Goal: Transaction & Acquisition: Book appointment/travel/reservation

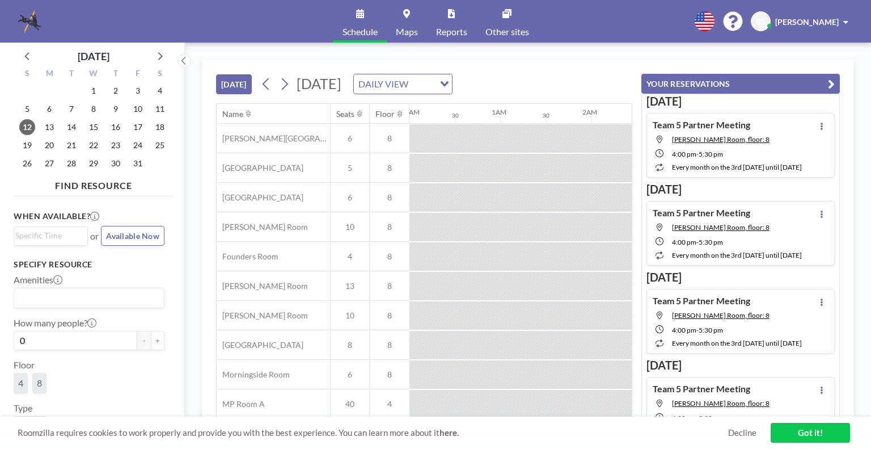
scroll to position [0, 953]
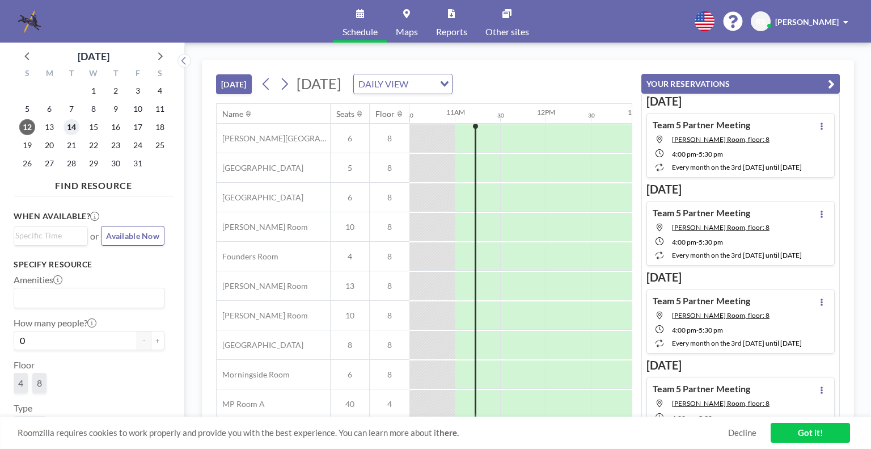
click at [73, 126] on span "14" at bounding box center [72, 127] width 16 height 16
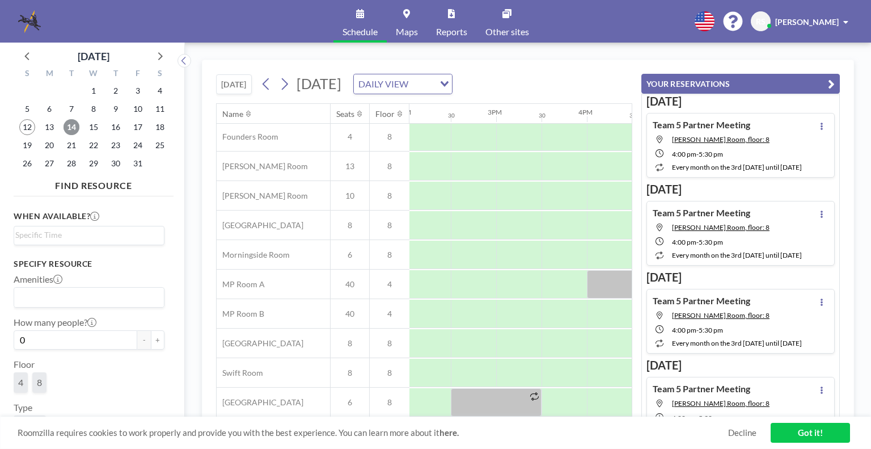
scroll to position [124, 1291]
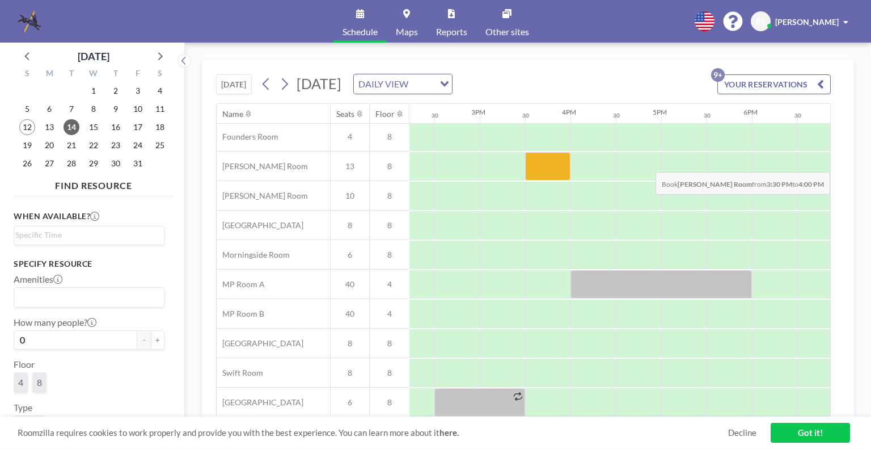
click at [533, 163] on div at bounding box center [547, 166] width 45 height 28
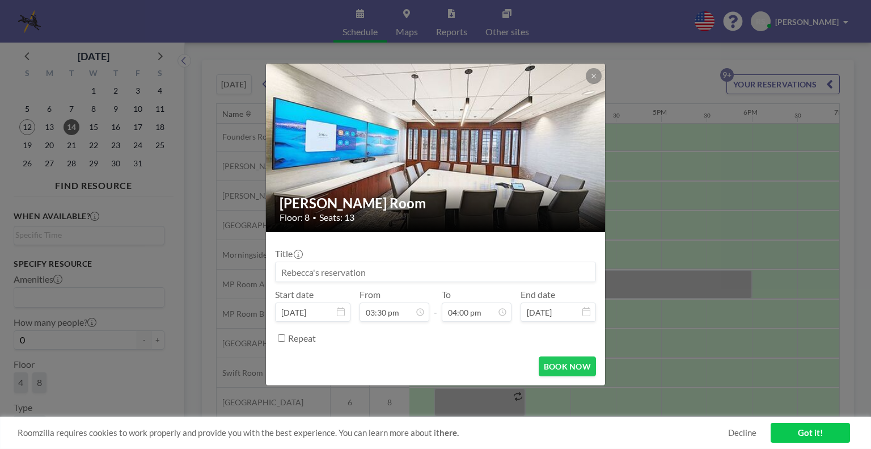
scroll to position [626, 0]
drag, startPoint x: 384, startPoint y: 272, endPoint x: 220, endPoint y: 264, distance: 163.6
click at [220, 264] on div "[PERSON_NAME] Room Floor: 8 • Seats: 13 Title Start date [DATE] From 03:30 pm -…" at bounding box center [435, 224] width 871 height 449
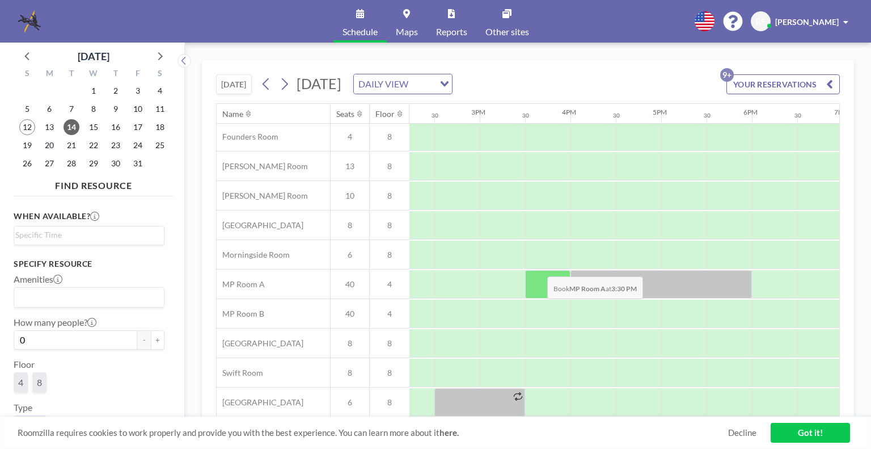
click at [538, 270] on div at bounding box center [547, 284] width 45 height 28
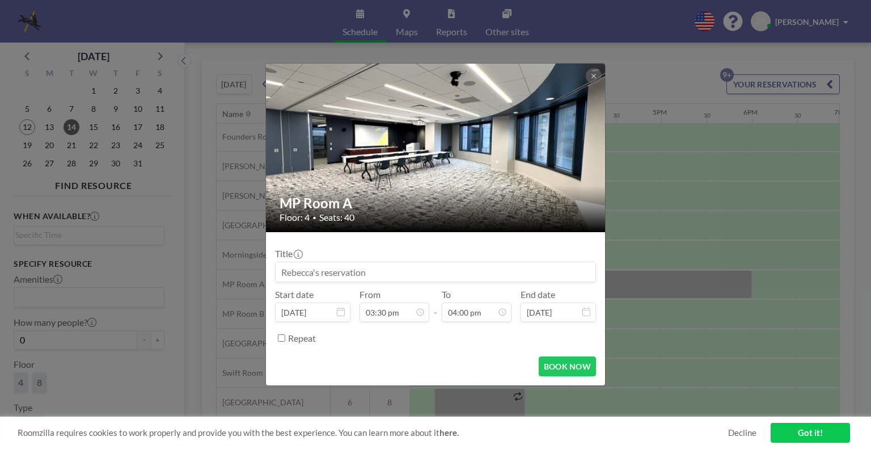
click at [288, 273] on input at bounding box center [436, 271] width 320 height 19
type input "Team [PERSON_NAME] Equity Partner Meeting"
click at [562, 362] on button "BOOK NOW" at bounding box center [567, 366] width 57 height 20
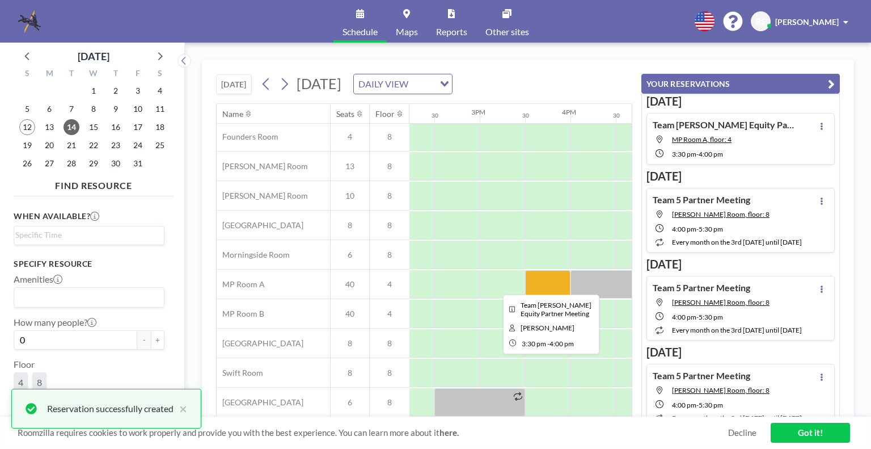
click at [542, 279] on div at bounding box center [547, 284] width 45 height 28
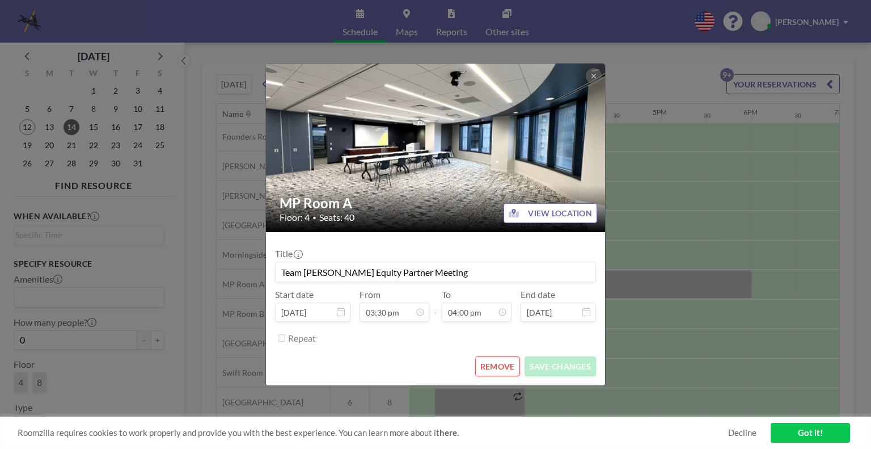
click at [500, 362] on button "REMOVE" at bounding box center [497, 366] width 45 height 20
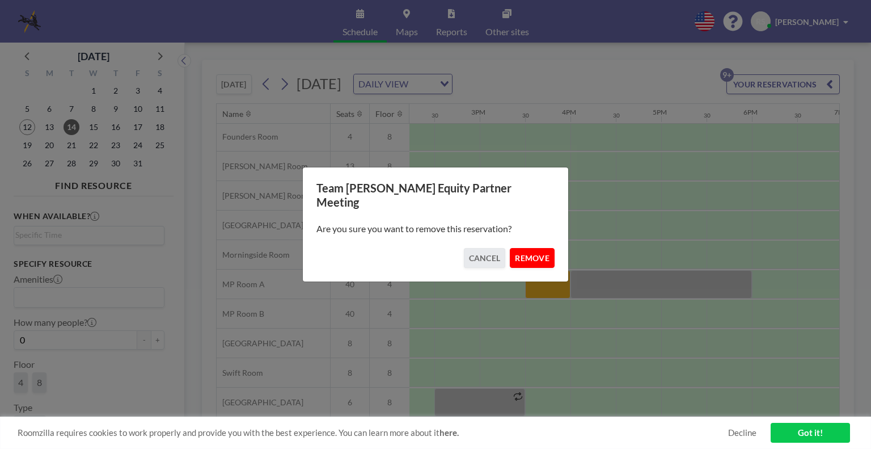
click at [531, 254] on button "REMOVE" at bounding box center [532, 258] width 45 height 20
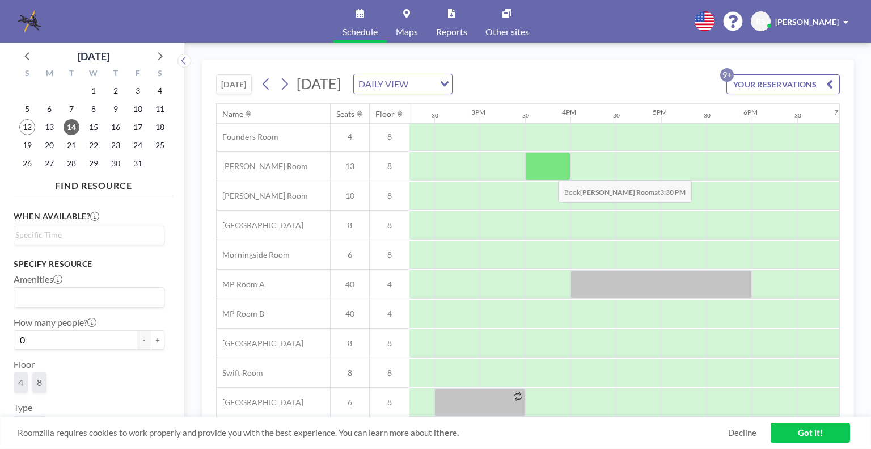
click at [549, 171] on div at bounding box center [547, 166] width 45 height 28
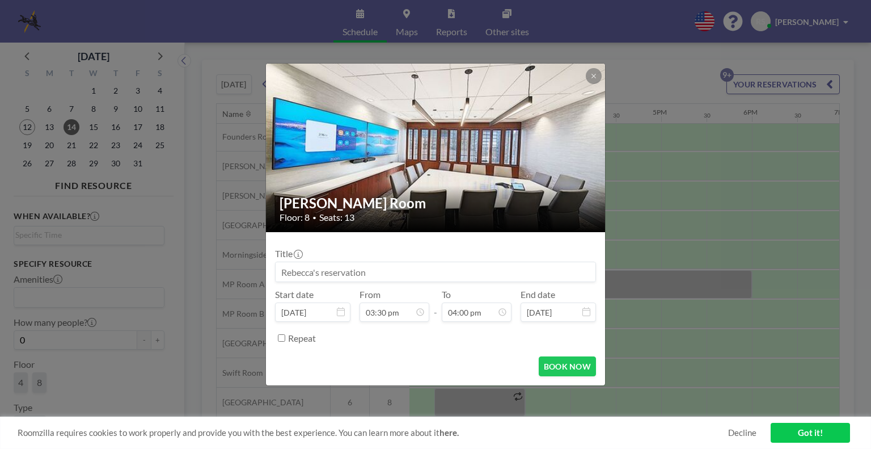
click at [360, 280] on input at bounding box center [436, 271] width 320 height 19
type input "Team [PERSON_NAME] - Equity Partner Meeting"
click at [576, 355] on form "Title Team [PERSON_NAME] - Equity Partner Meeting Start date [DATE] From 03:30 …" at bounding box center [435, 308] width 339 height 153
click at [571, 365] on button "BOOK NOW" at bounding box center [567, 366] width 57 height 20
